Goal: Use online tool/utility: Utilize a website feature to perform a specific function

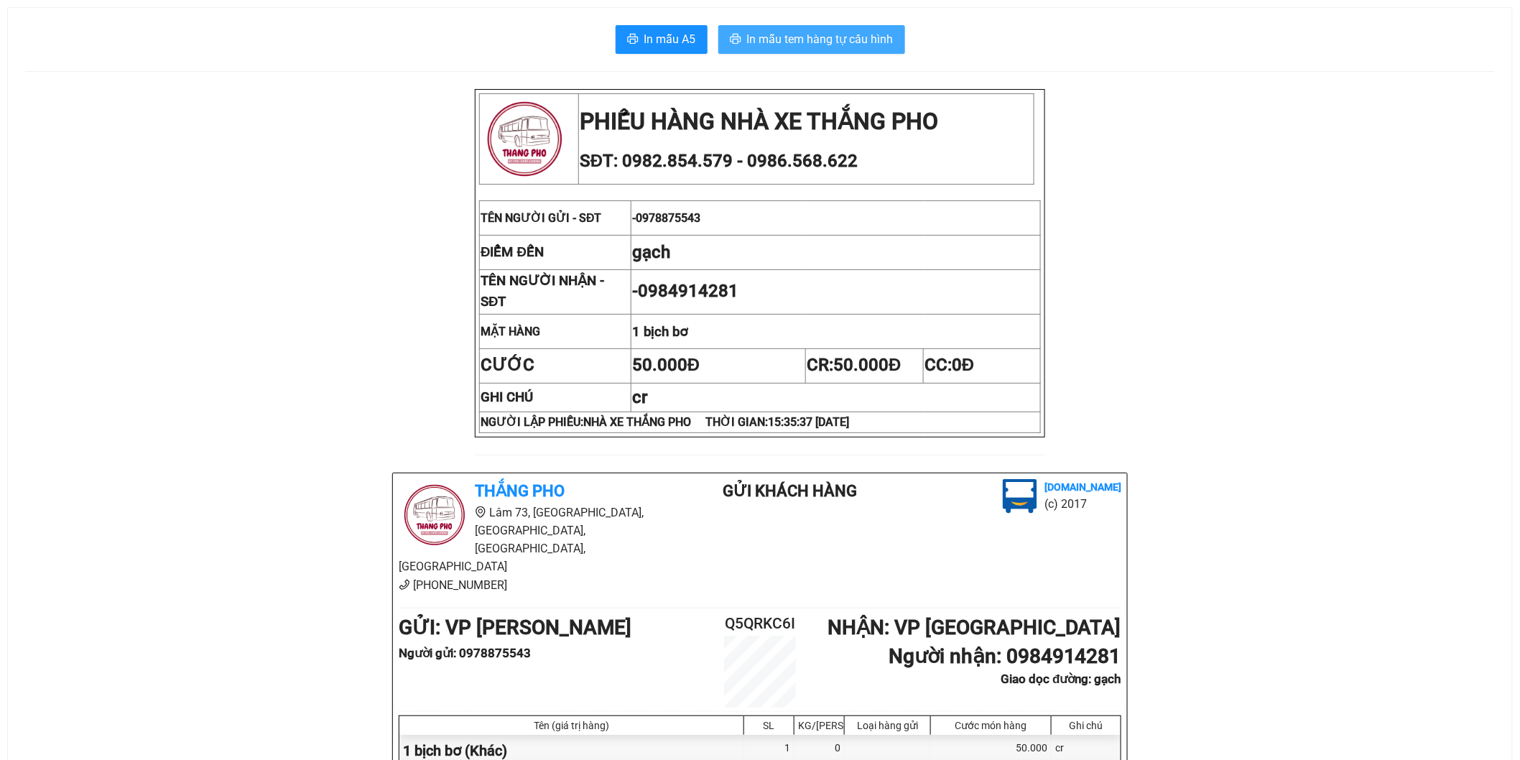
click at [873, 33] on span "In mẫu tem hàng tự cấu hình" at bounding box center [820, 39] width 147 height 18
click at [815, 39] on span "In mẫu tem hàng tự cấu hình" at bounding box center [820, 39] width 147 height 18
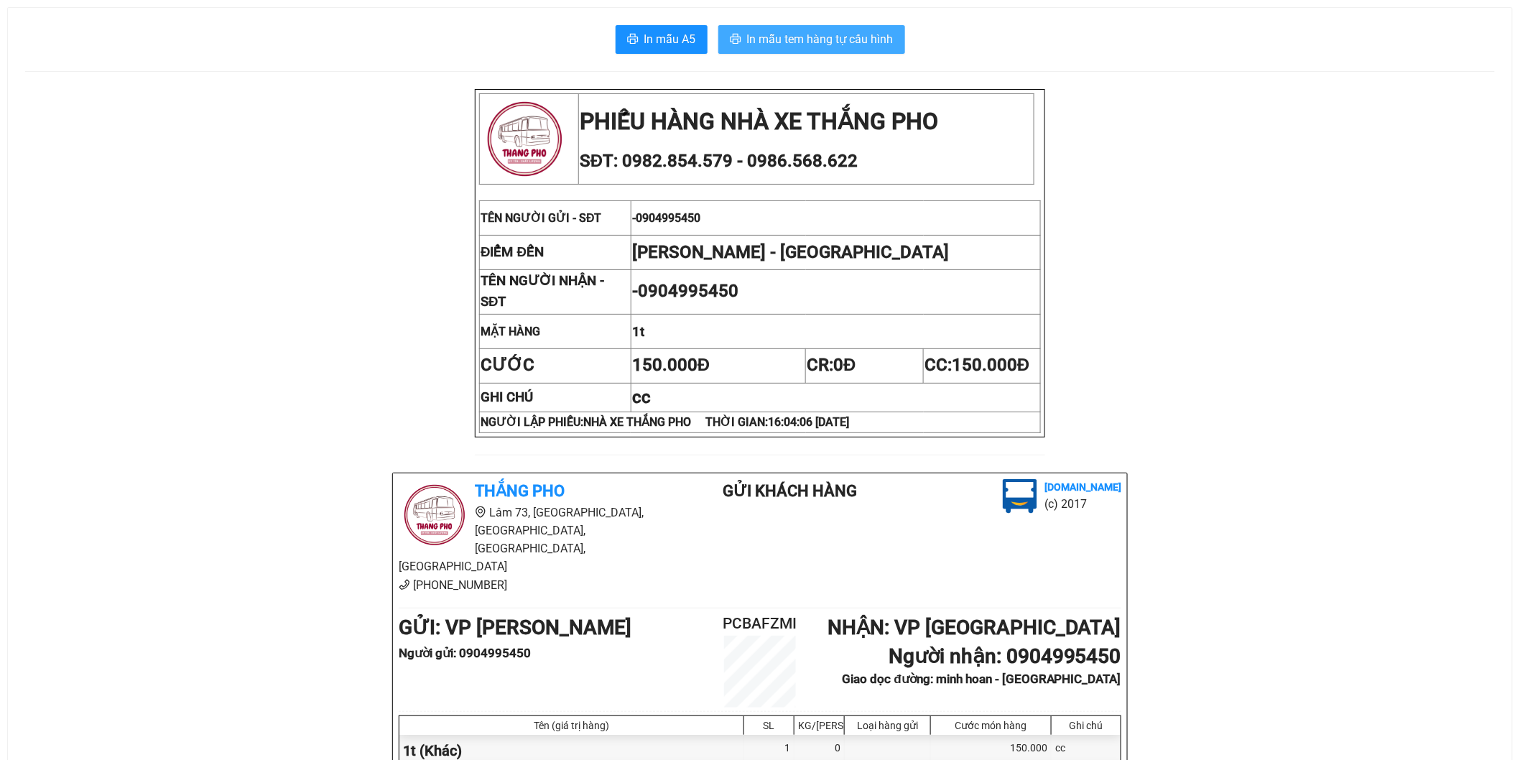
click at [905, 48] on button "In mẫu tem hàng tự cấu hình" at bounding box center [811, 39] width 187 height 29
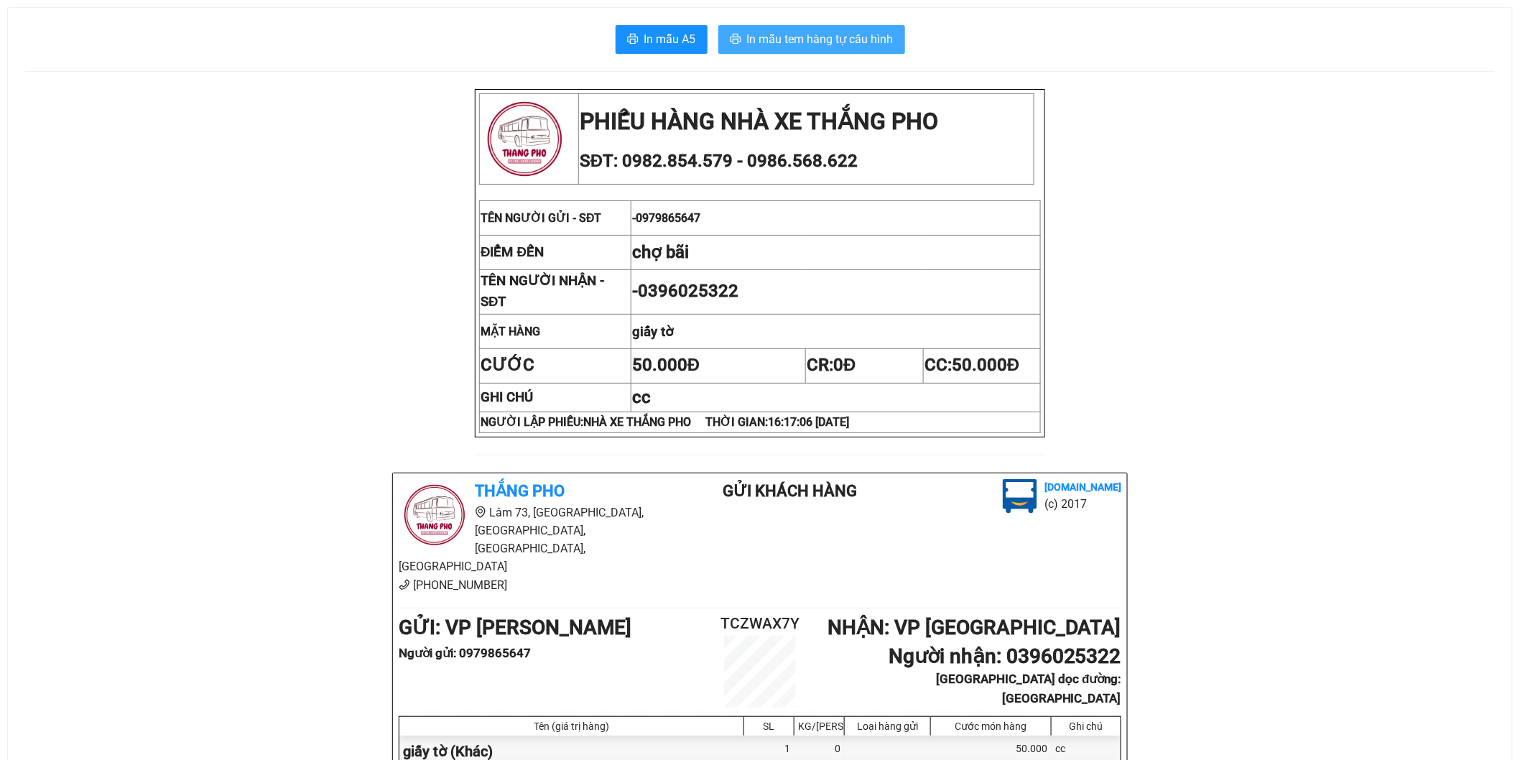
click at [809, 43] on span "In mẫu tem hàng tự cấu hình" at bounding box center [820, 39] width 147 height 18
click at [827, 40] on span "In mẫu tem hàng tự cấu hình" at bounding box center [820, 39] width 147 height 18
click at [842, 30] on span "In mẫu tem hàng tự cấu hình" at bounding box center [820, 39] width 147 height 18
